Goal: Information Seeking & Learning: Learn about a topic

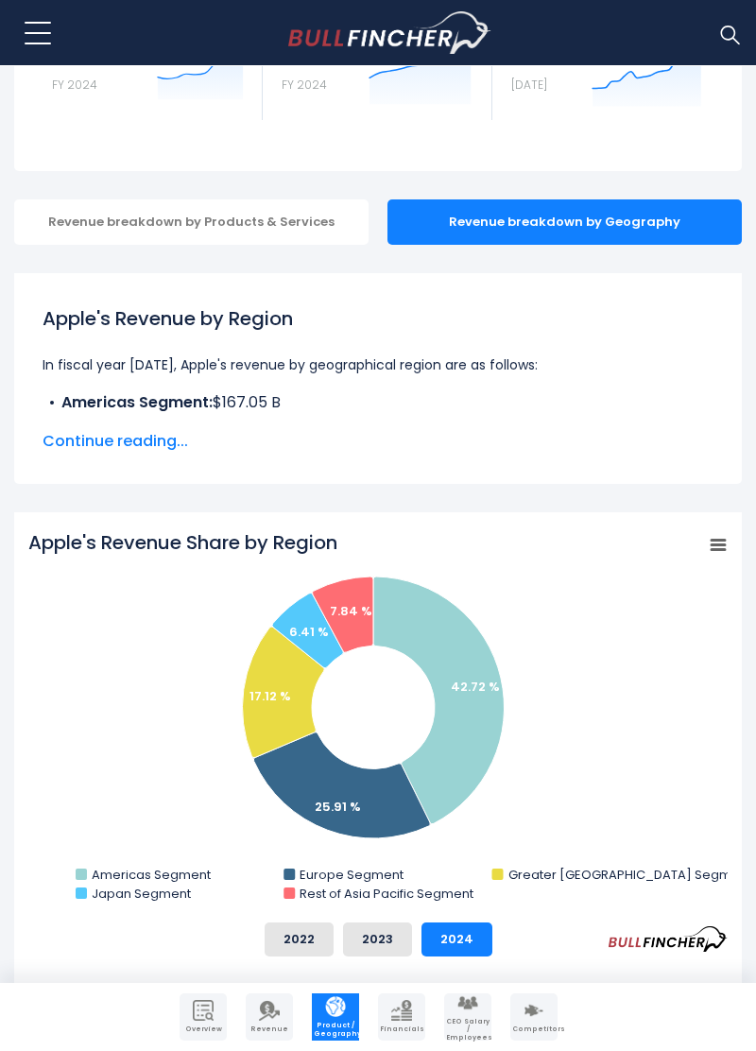
scroll to position [254, 0]
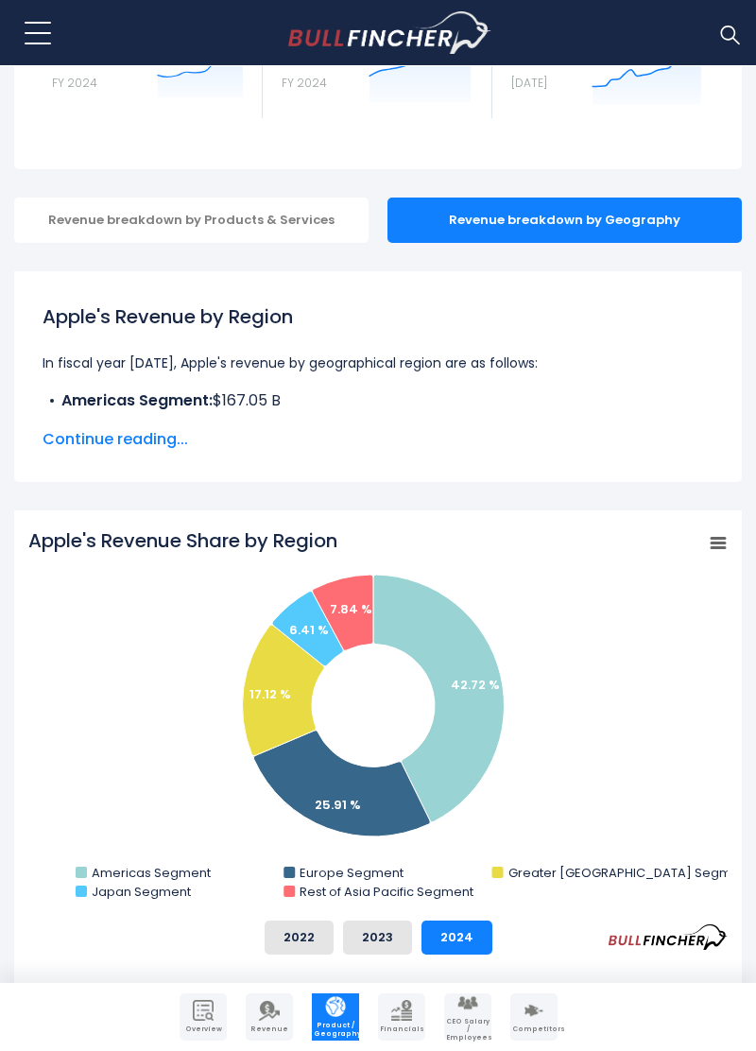
click at [271, 925] on button "2022" at bounding box center [299, 938] width 69 height 34
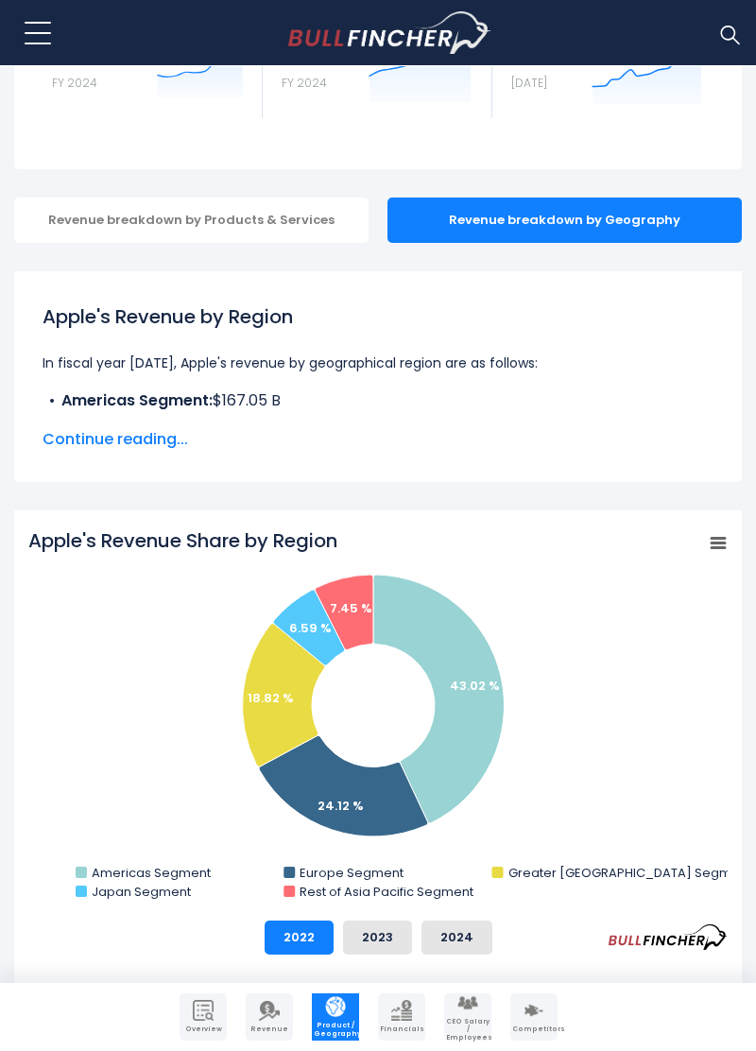
click at [386, 944] on button "2023" at bounding box center [377, 938] width 69 height 34
click at [448, 951] on button "2024" at bounding box center [457, 938] width 71 height 34
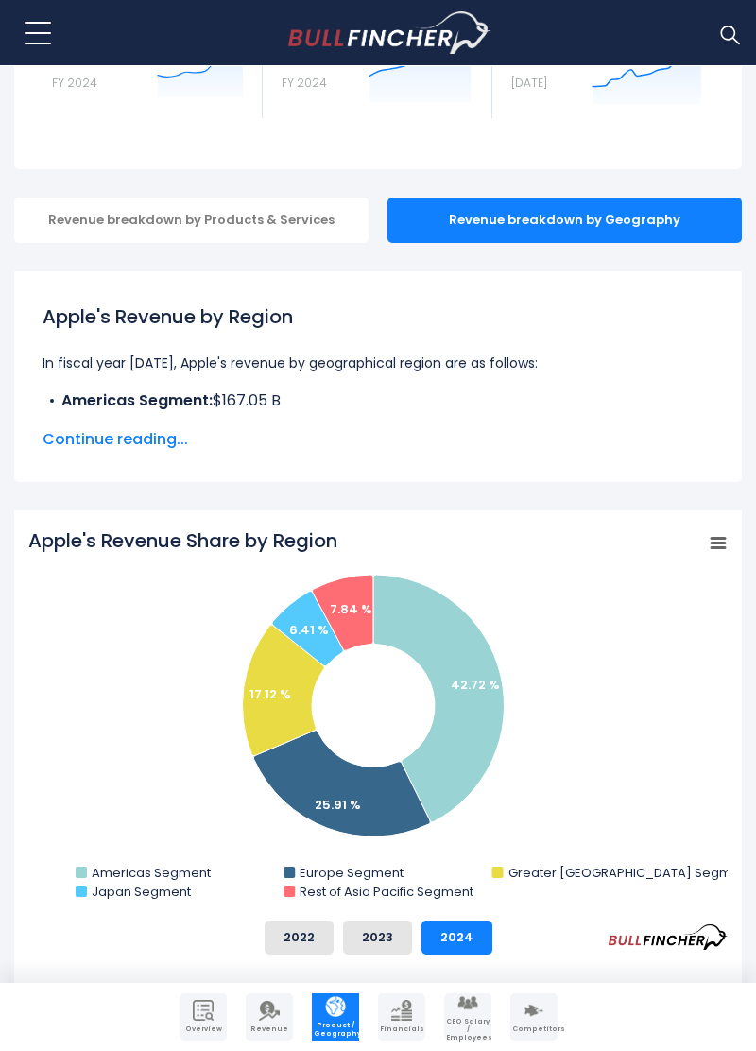
click at [108, 872] on text "Americas Segment" at bounding box center [151, 873] width 119 height 18
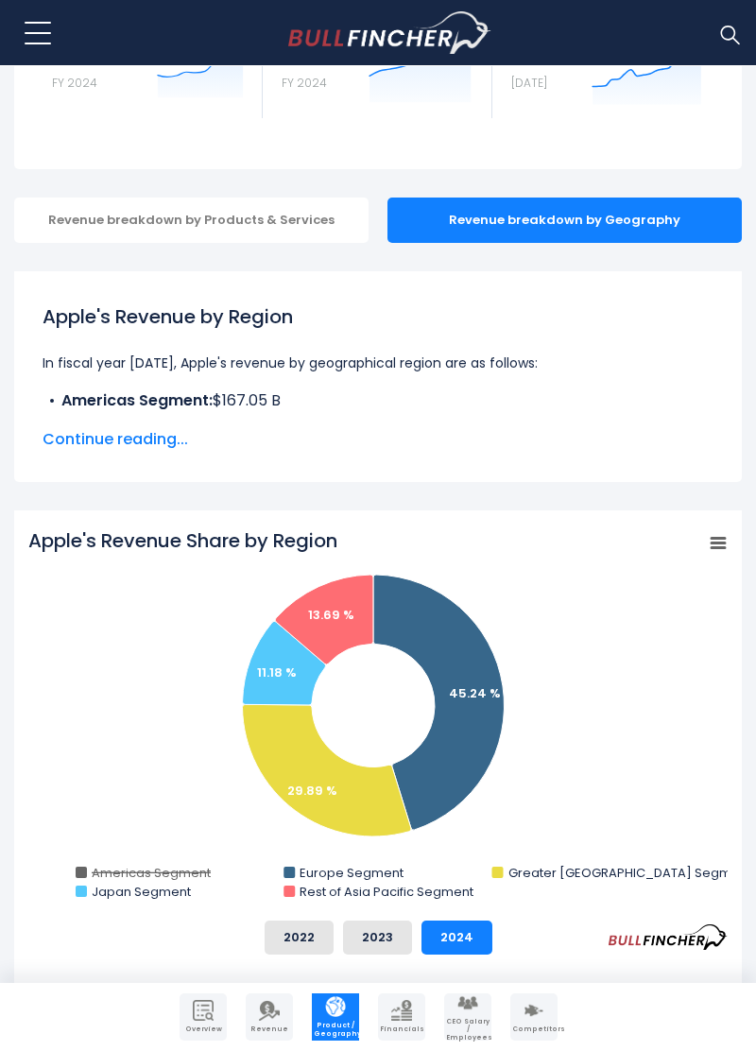
click at [129, 881] on text "Americas Segment" at bounding box center [151, 873] width 119 height 18
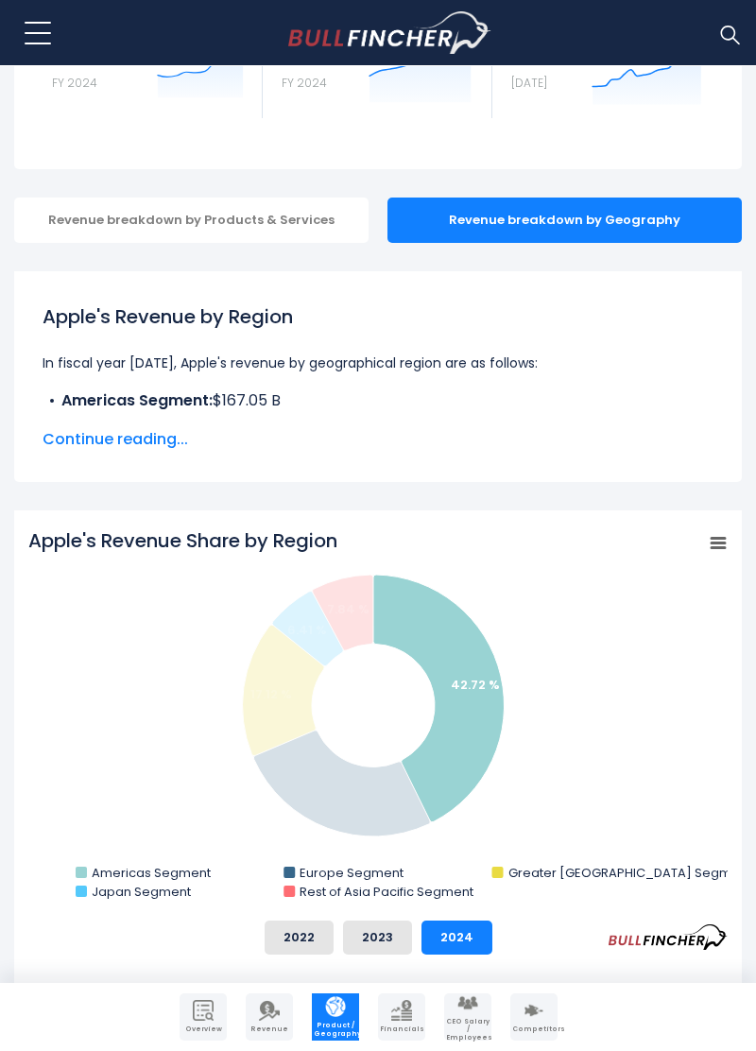
click at [473, 725] on icon "Apple's Revenue Share by Region" at bounding box center [439, 699] width 131 height 248
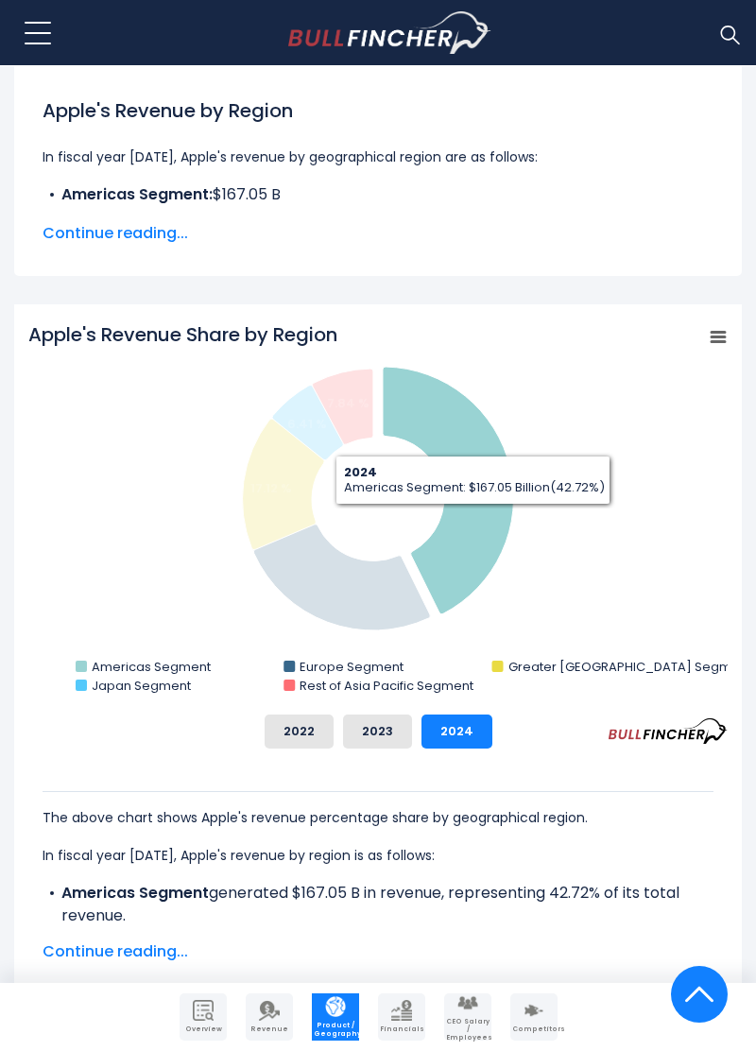
scroll to position [381, 0]
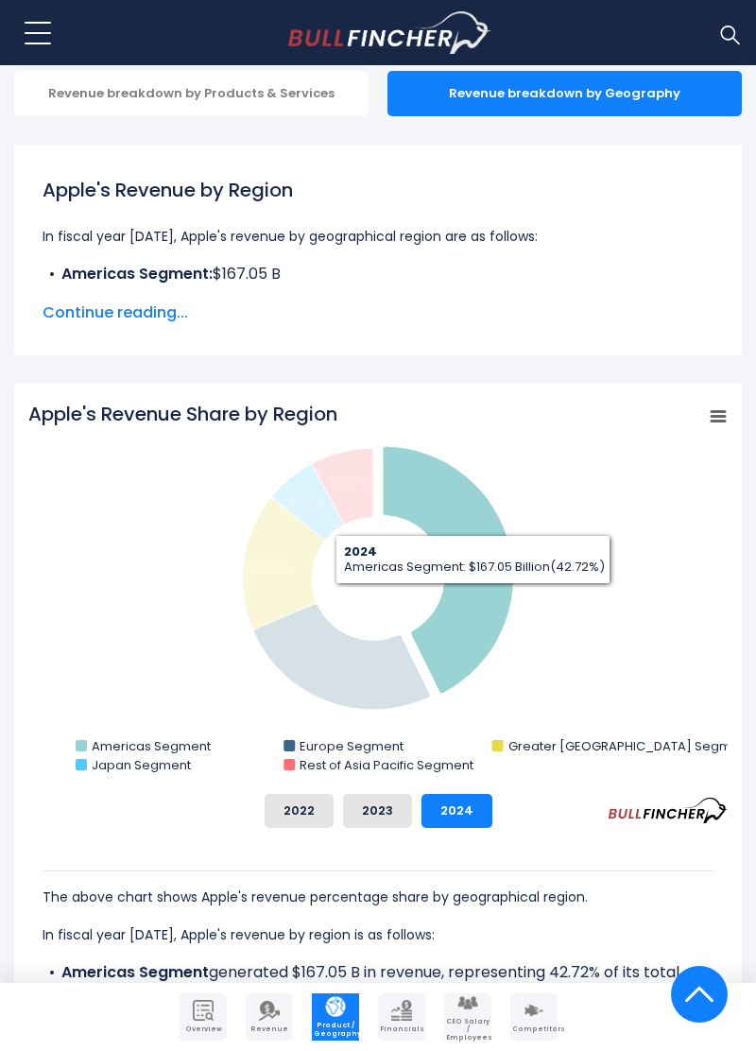
click at [499, 664] on rect "Apple's Revenue Share by Region" at bounding box center [378, 590] width 700 height 378
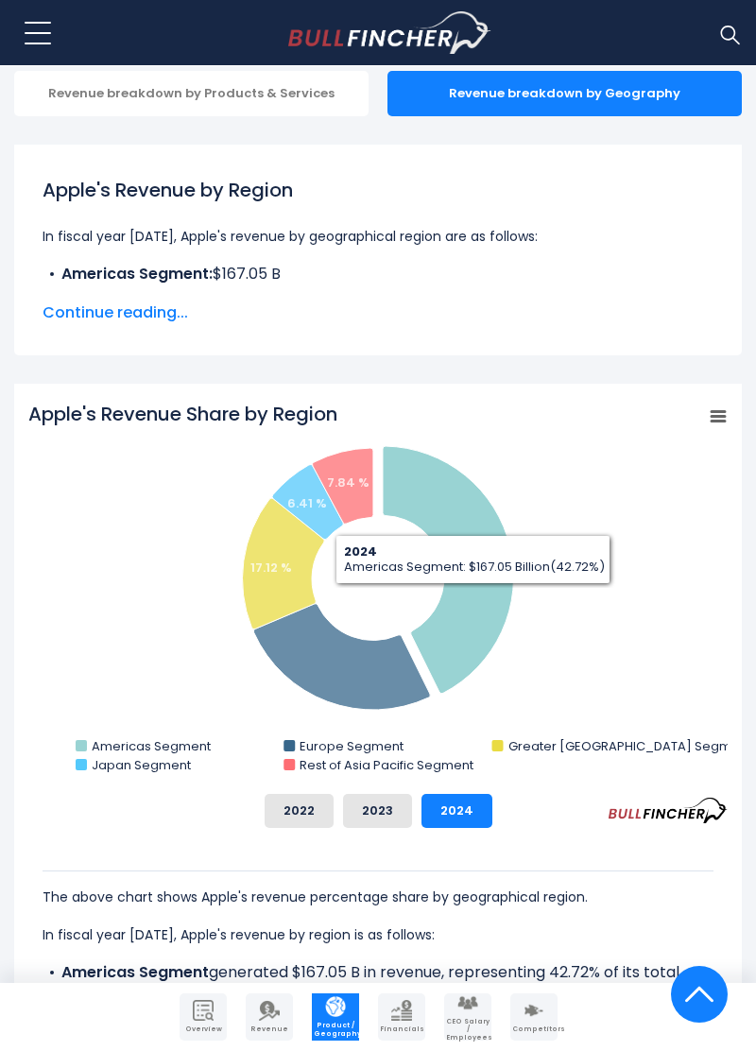
click at [354, 687] on icon "Apple's Revenue Share by Region" at bounding box center [341, 657] width 177 height 106
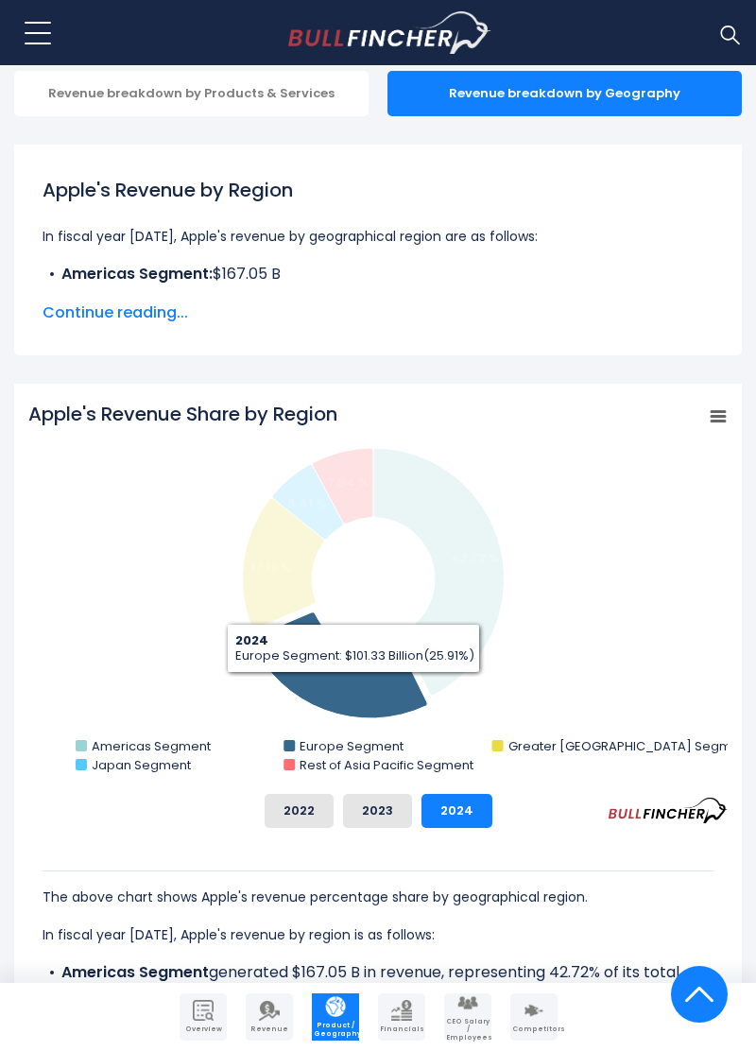
click at [513, 614] on rect "Apple's Revenue Share by Region" at bounding box center [378, 590] width 700 height 378
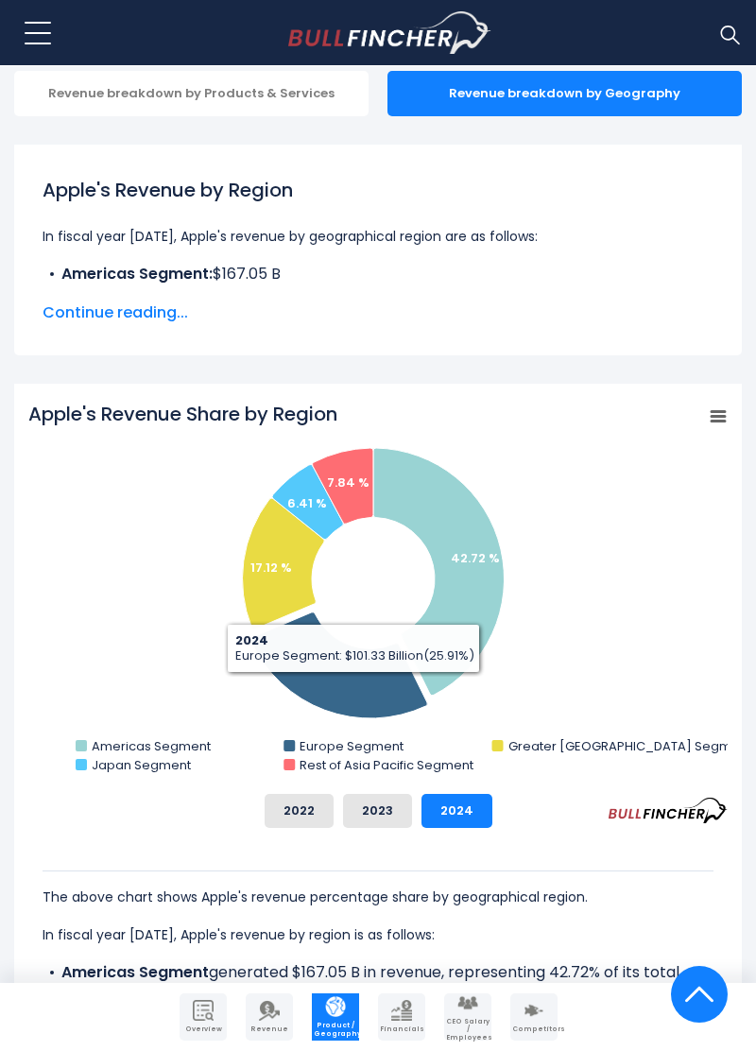
click at [494, 575] on icon "Apple's Revenue Share by Region" at bounding box center [439, 572] width 131 height 248
